Goal: Answer question/provide support

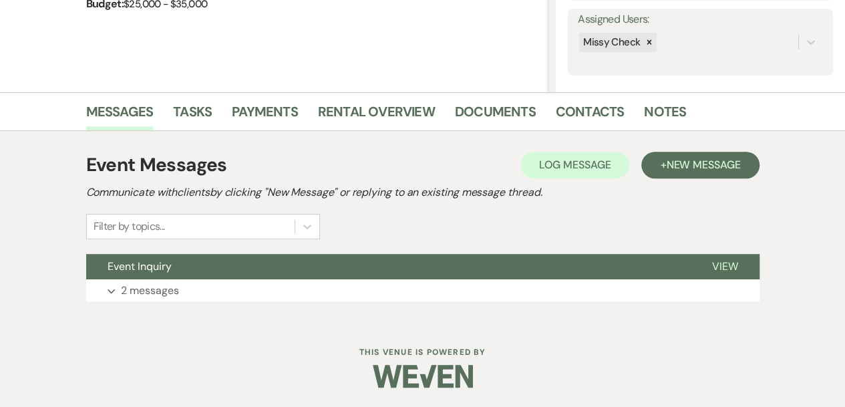
scroll to position [242, 0]
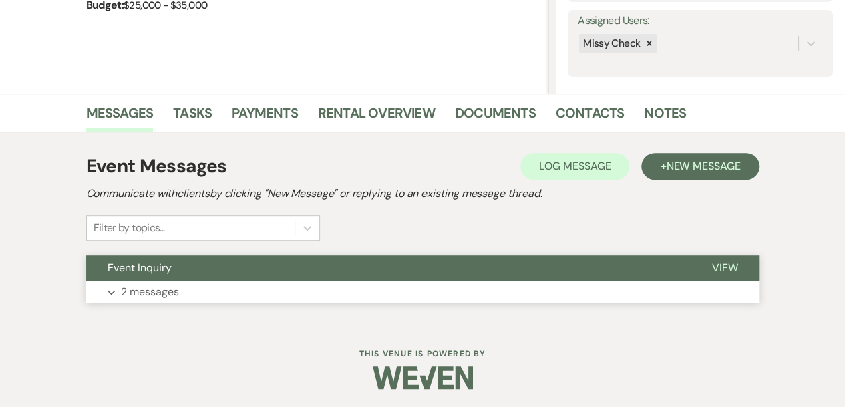
click at [237, 292] on button "Expand 2 messages" at bounding box center [422, 292] width 673 height 23
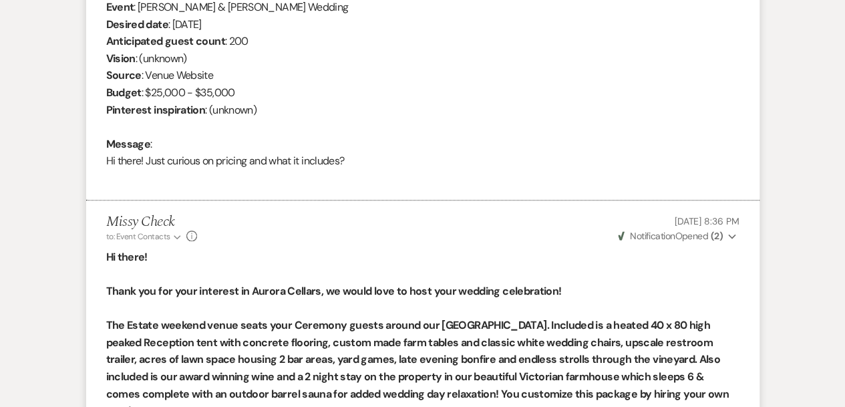
scroll to position [536, 0]
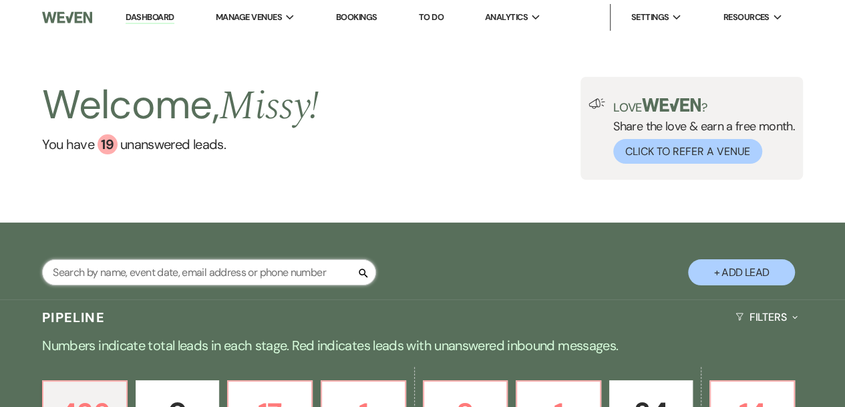
click at [276, 263] on input "text" at bounding box center [209, 272] width 334 height 26
type input "noah"
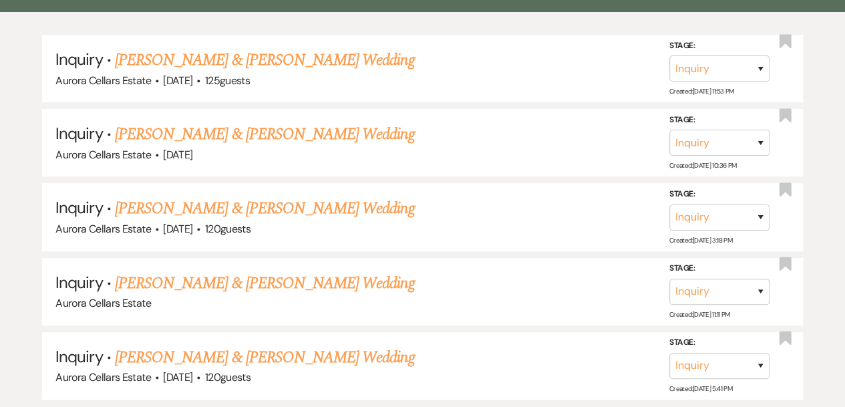
scroll to position [314, 0]
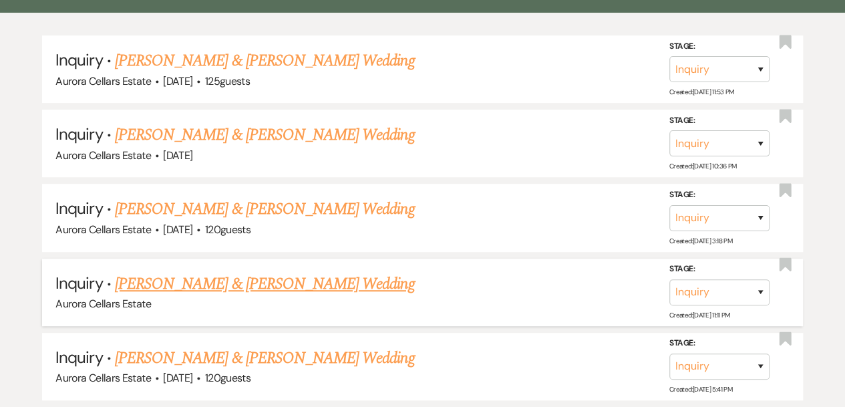
click at [261, 283] on link "[PERSON_NAME] & [PERSON_NAME] Wedding" at bounding box center [264, 284] width 299 height 24
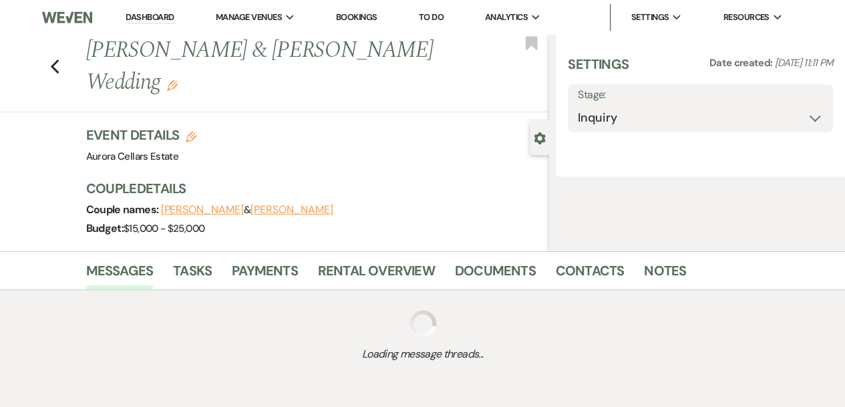
select select "5"
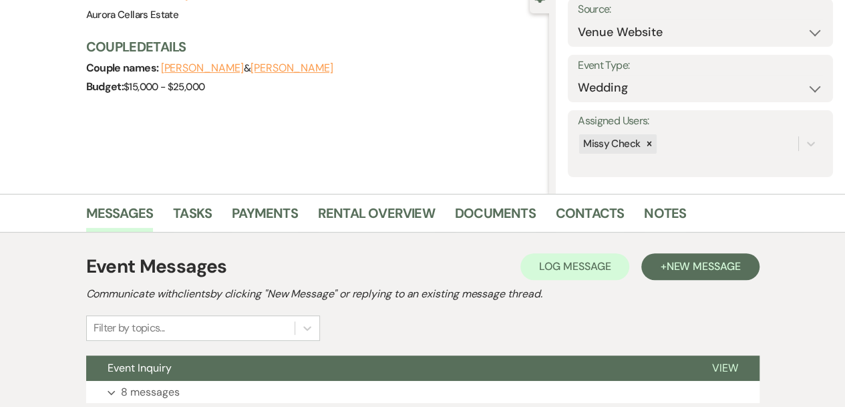
scroll to position [243, 0]
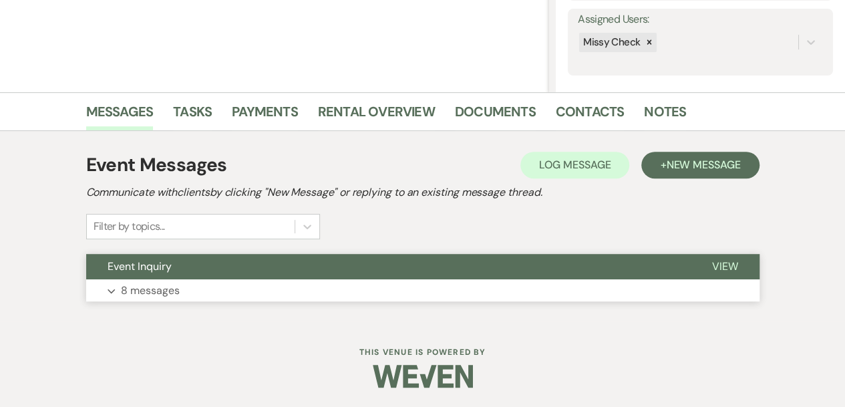
click at [315, 293] on button "Expand 8 messages" at bounding box center [422, 290] width 673 height 23
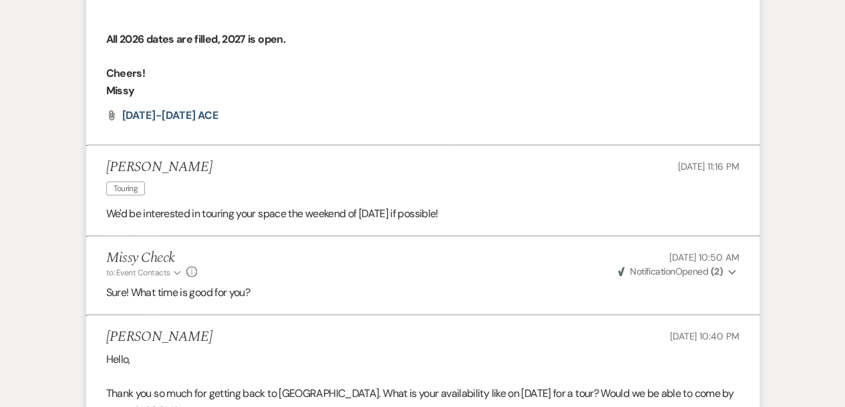
scroll to position [1142, 0]
